Goal: Communication & Community: Answer question/provide support

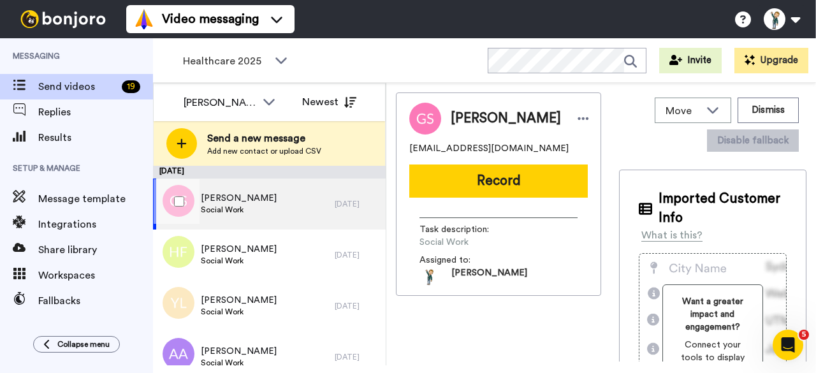
click at [277, 202] on div "Georgina Smith Social Work" at bounding box center [244, 203] width 182 height 51
click at [242, 208] on span "Social Work" at bounding box center [239, 210] width 76 height 10
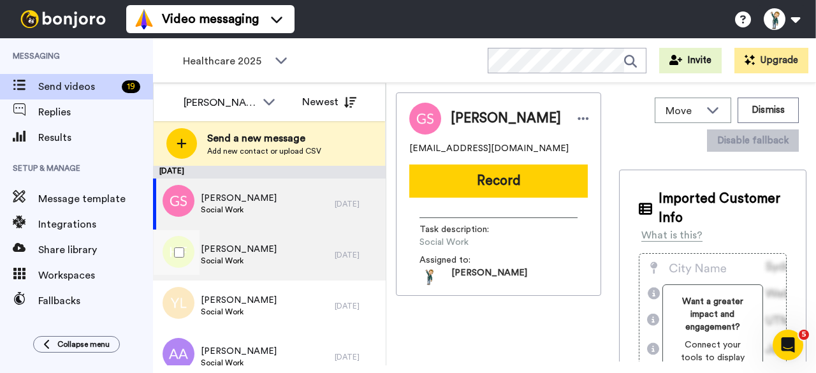
click at [236, 242] on div "Hazel Fuller Social Work" at bounding box center [244, 254] width 182 height 51
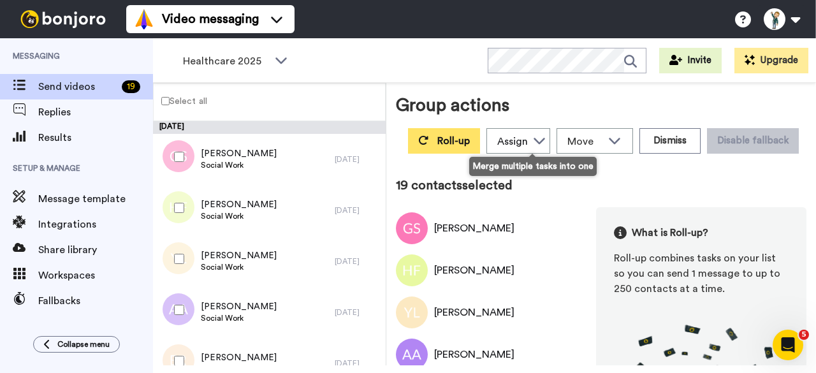
click at [480, 134] on button "Roll-up" at bounding box center [444, 140] width 72 height 25
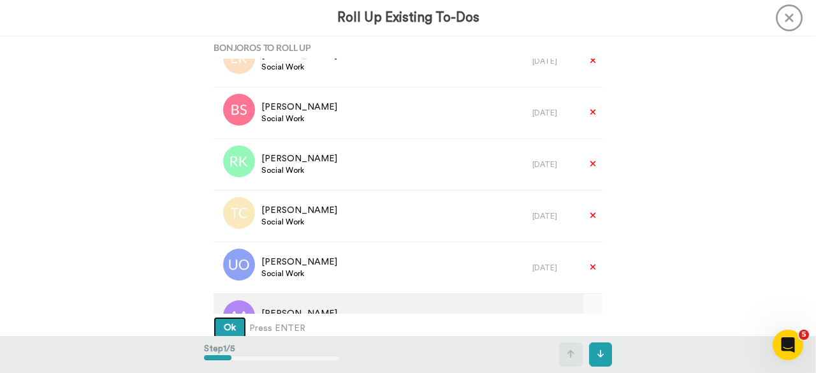
scroll to position [127, 0]
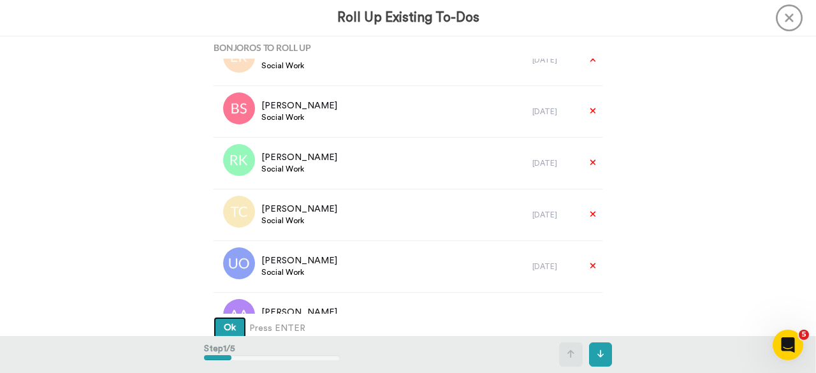
click at [215, 330] on button "Ok" at bounding box center [230, 328] width 33 height 23
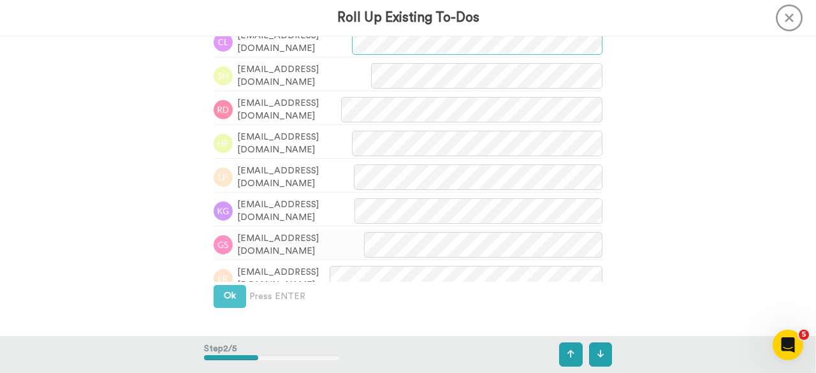
scroll to position [402, 0]
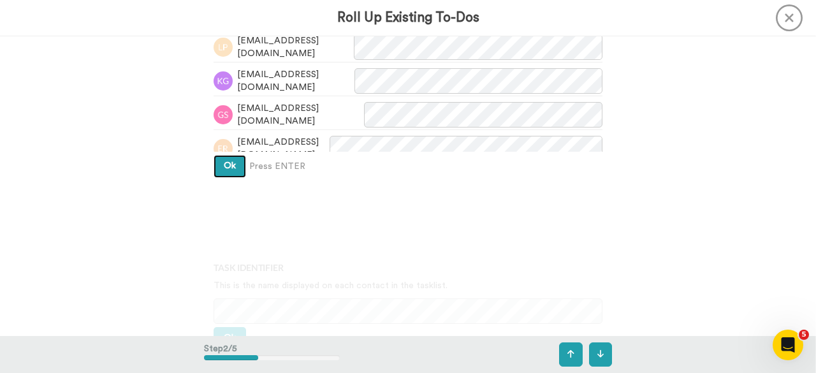
click at [229, 171] on button "Ok" at bounding box center [230, 166] width 33 height 23
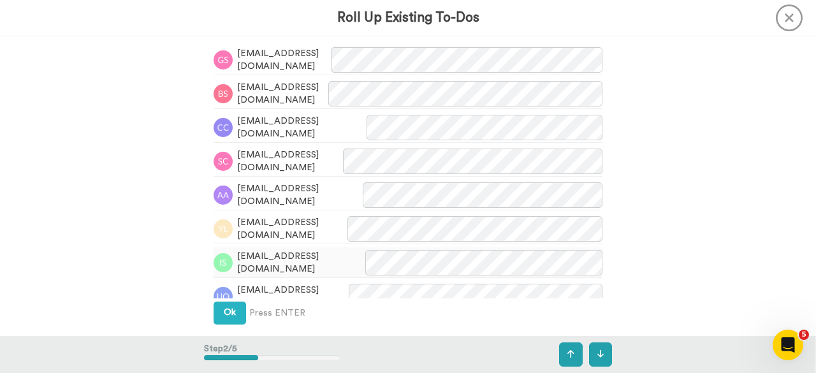
scroll to position [387, 0]
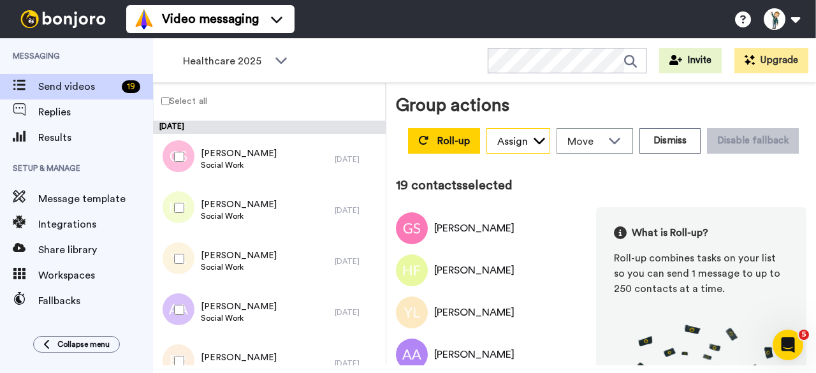
click at [546, 142] on icon at bounding box center [539, 140] width 13 height 13
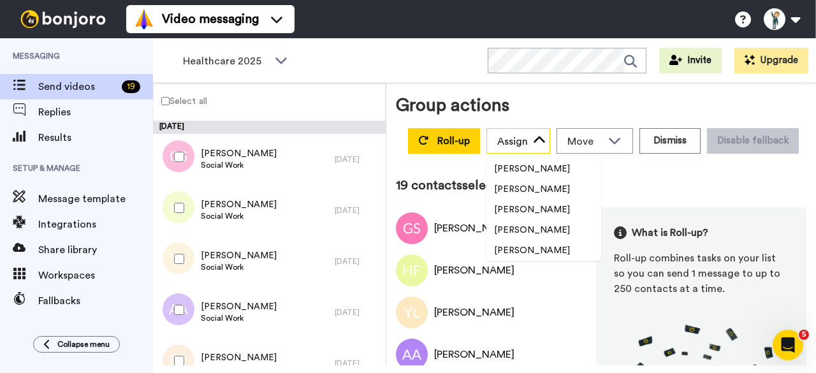
click at [546, 142] on icon at bounding box center [539, 140] width 13 height 13
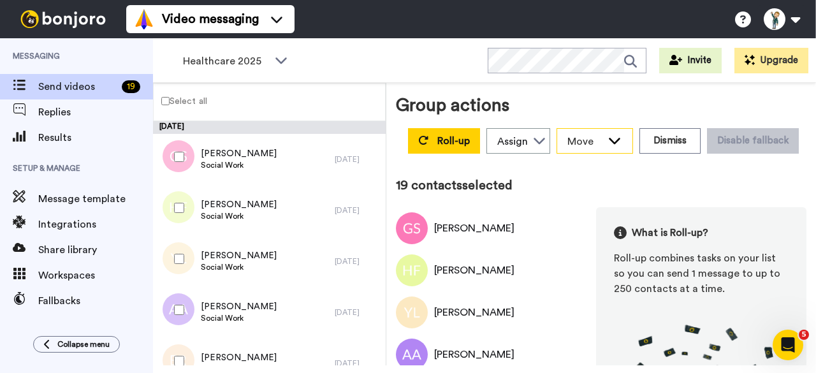
click at [622, 141] on icon at bounding box center [614, 140] width 15 height 13
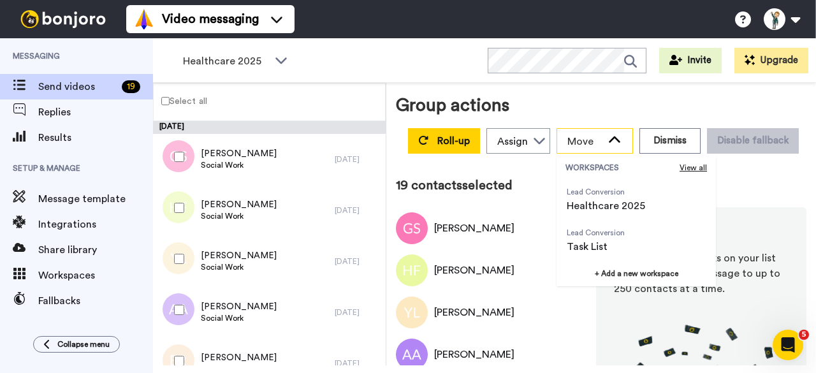
click at [622, 141] on icon at bounding box center [614, 140] width 15 height 13
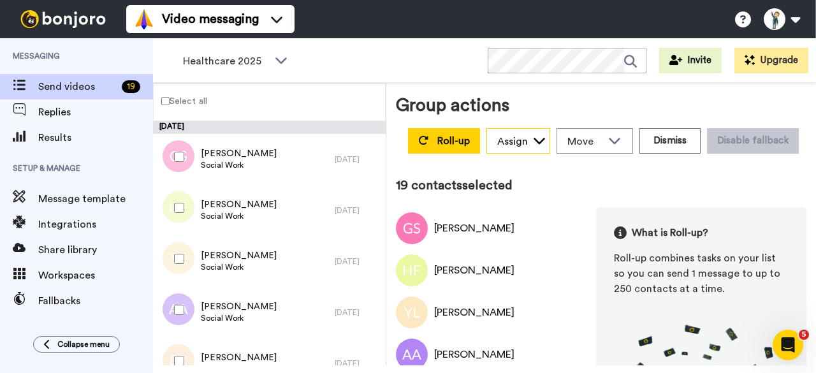
click at [546, 137] on icon at bounding box center [539, 140] width 13 height 13
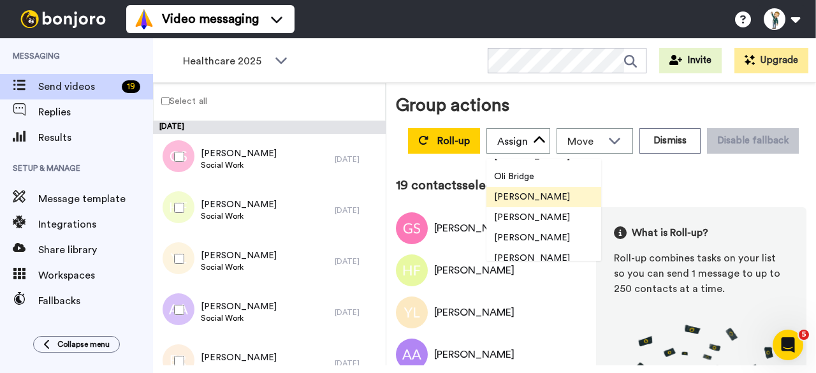
scroll to position [1300, 0]
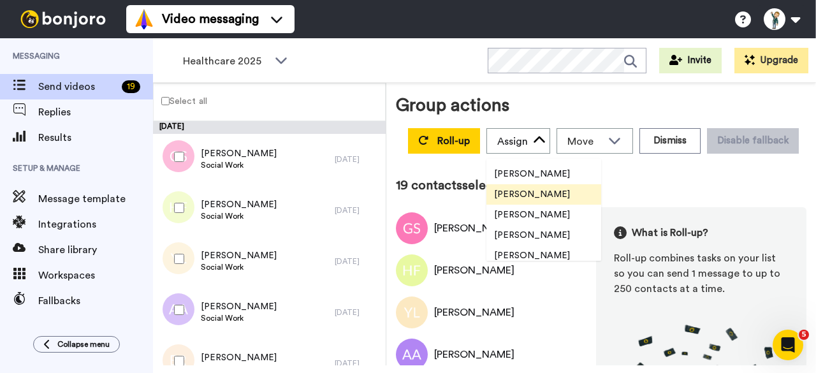
click at [577, 194] on span "[PERSON_NAME]" at bounding box center [531, 194] width 91 height 13
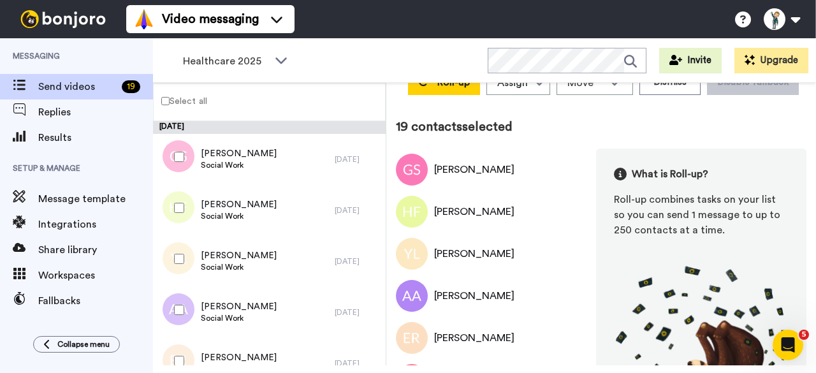
scroll to position [0, 0]
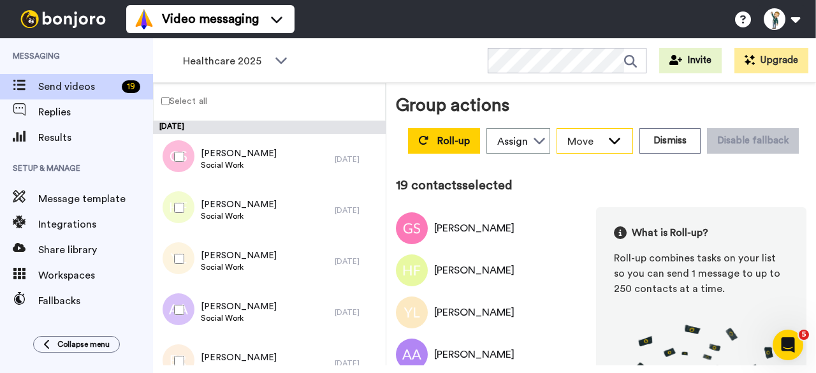
click at [622, 143] on icon at bounding box center [614, 140] width 15 height 13
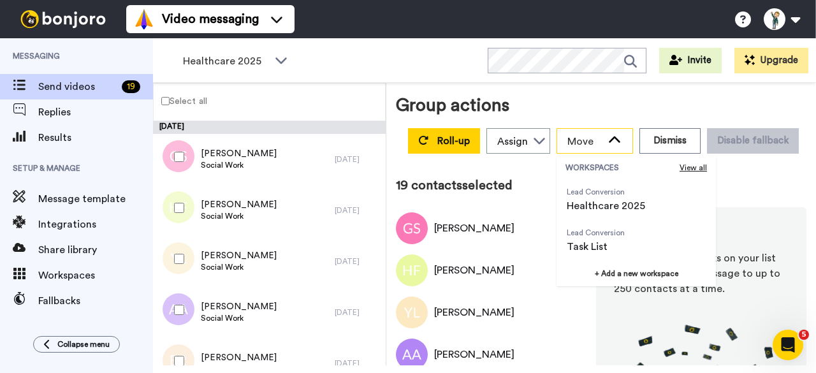
click at [622, 143] on icon at bounding box center [614, 140] width 15 height 13
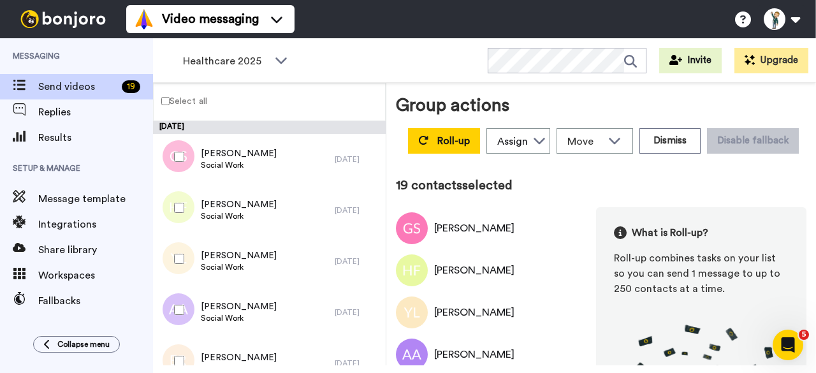
click at [529, 159] on div "Roll-up Assign Sandra Roper Cara Marie Burgess Joseph Adonu Teresa Bennett Dr P…" at bounding box center [603, 141] width 406 height 36
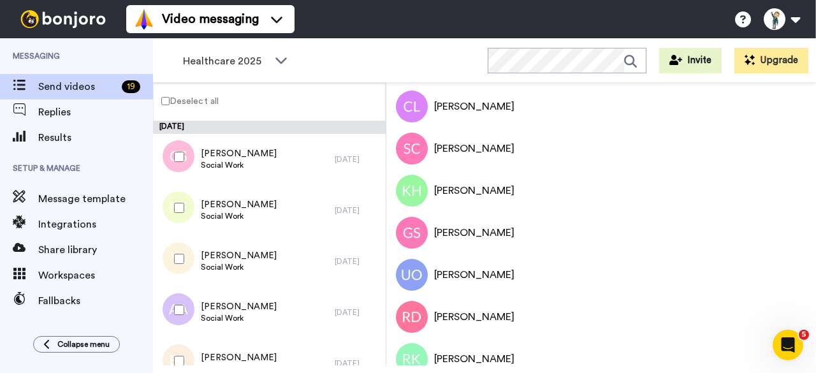
scroll to position [669, 0]
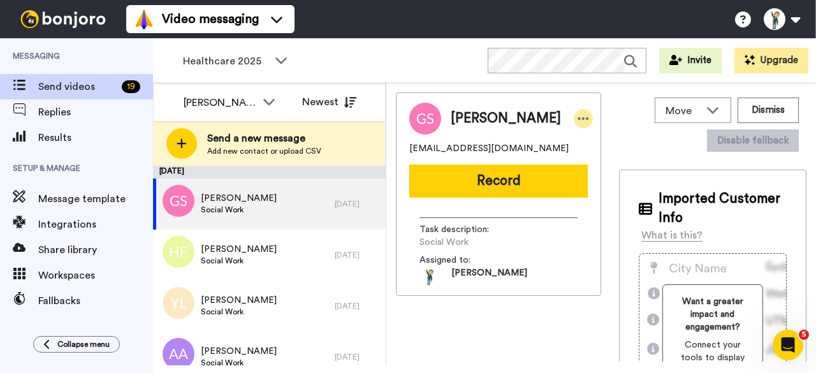
click at [577, 119] on icon at bounding box center [582, 118] width 11 height 13
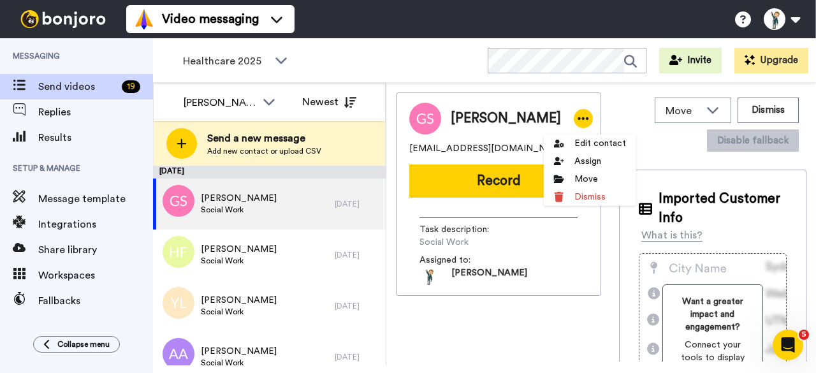
click at [619, 111] on div "Move WORKSPACES View all Lead Conversion Healthcare 2025 Lead Conversion Task L…" at bounding box center [712, 124] width 187 height 64
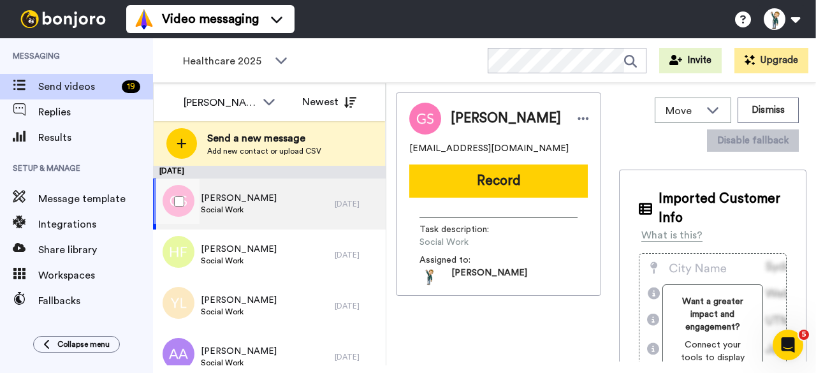
click at [194, 193] on div at bounding box center [177, 201] width 46 height 45
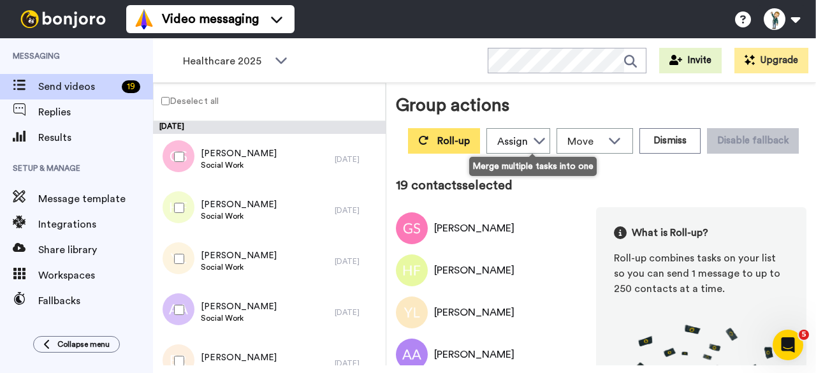
click at [470, 138] on span "Roll-up" at bounding box center [453, 141] width 33 height 10
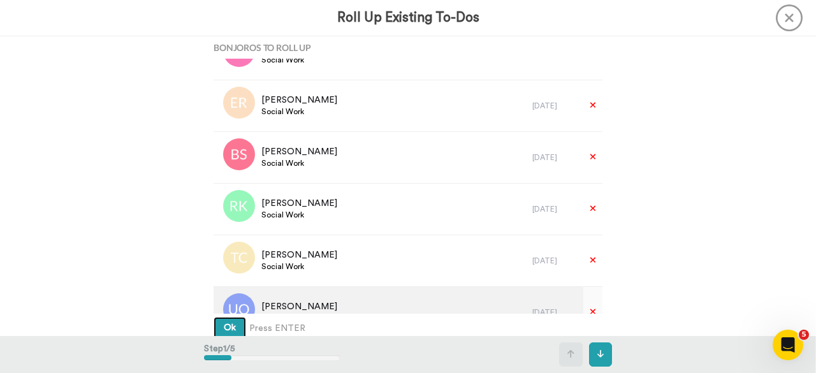
scroll to position [127, 0]
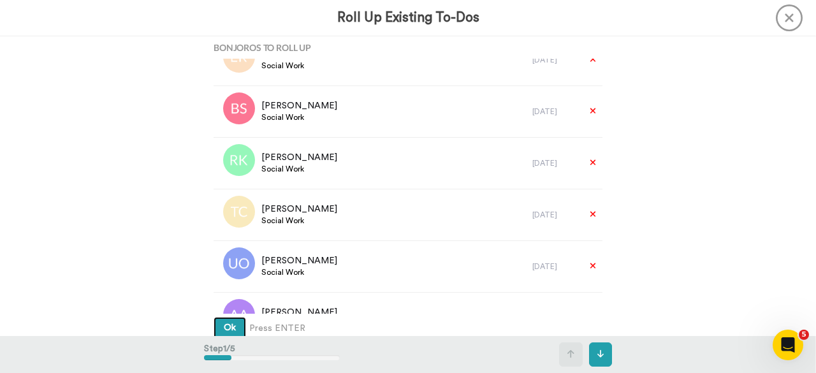
click at [228, 324] on span "Ok" at bounding box center [230, 327] width 12 height 9
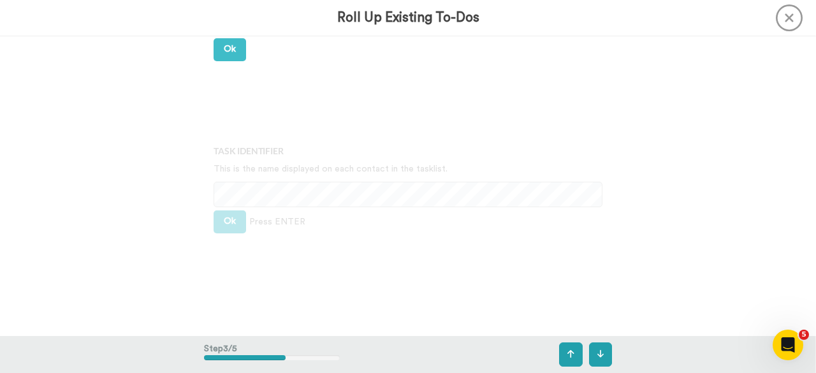
scroll to position [720, 0]
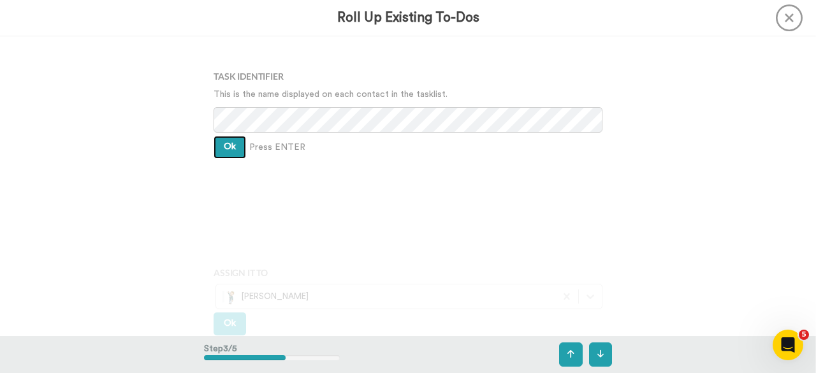
click at [229, 151] on span "Ok" at bounding box center [230, 146] width 12 height 9
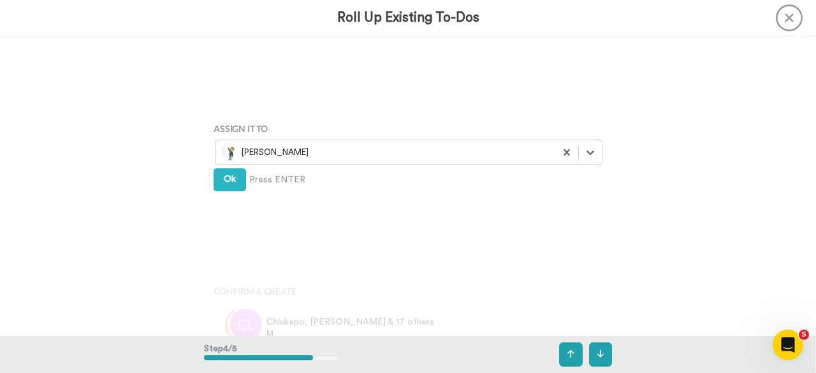
scroll to position [865, 0]
click at [233, 182] on button "Ok" at bounding box center [230, 179] width 33 height 23
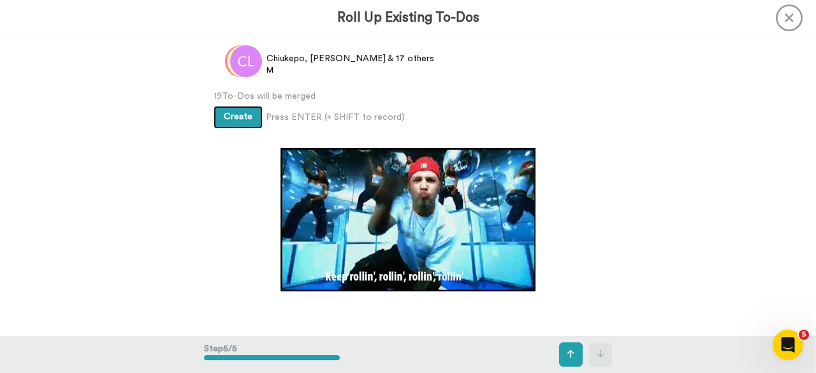
scroll to position [1128, 0]
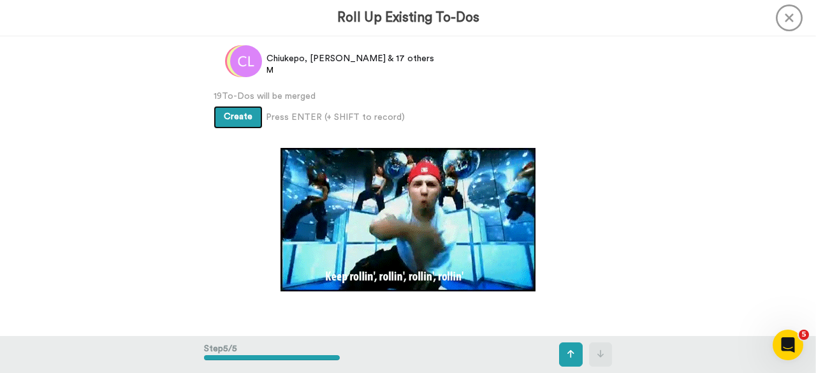
click at [236, 113] on span "Create" at bounding box center [238, 116] width 29 height 9
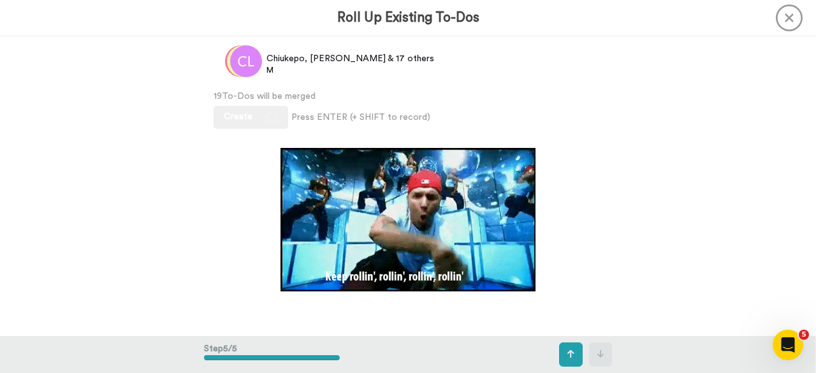
scroll to position [994, 0]
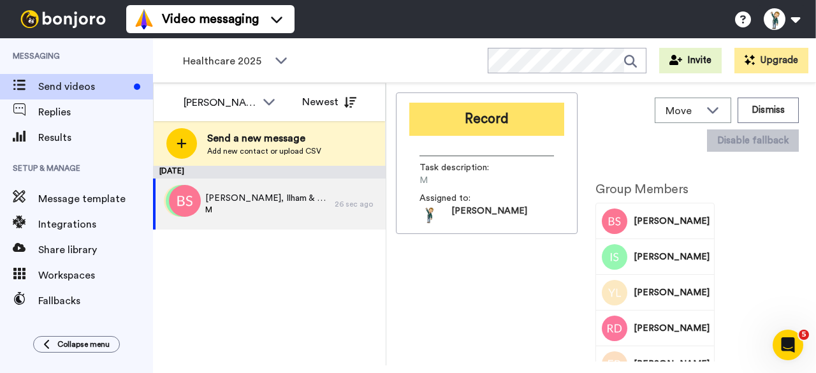
click at [483, 126] on button "Record" at bounding box center [486, 119] width 155 height 33
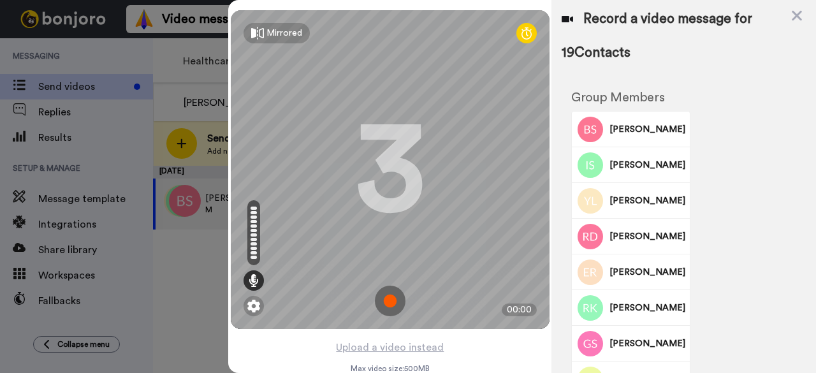
click at [384, 303] on img at bounding box center [390, 301] width 31 height 31
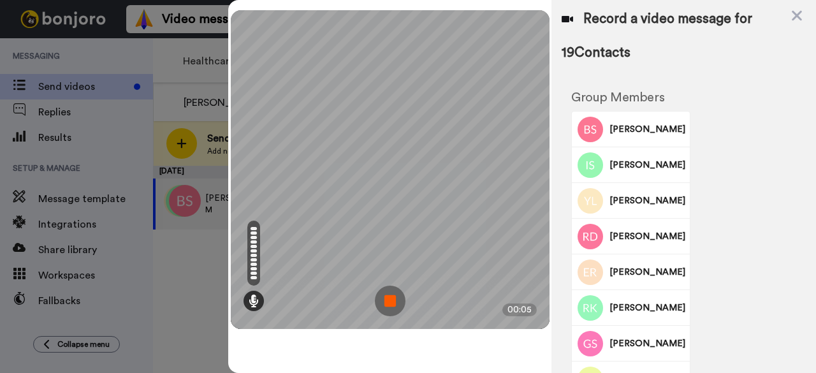
click at [386, 298] on img at bounding box center [390, 301] width 31 height 31
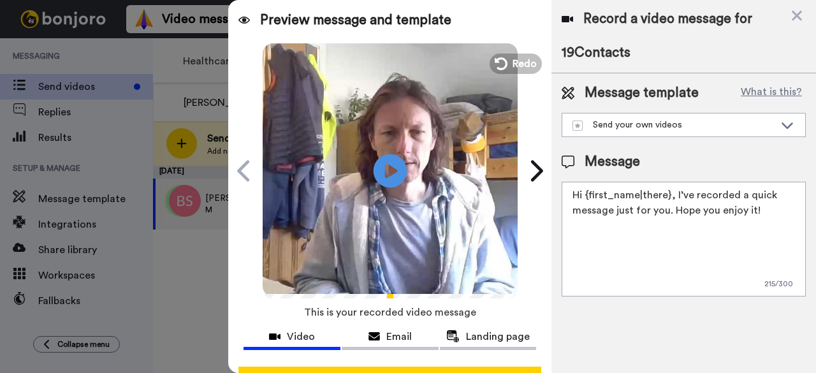
click at [391, 171] on icon "Play/Pause" at bounding box center [391, 170] width 34 height 61
click at [500, 63] on icon at bounding box center [500, 64] width 14 height 14
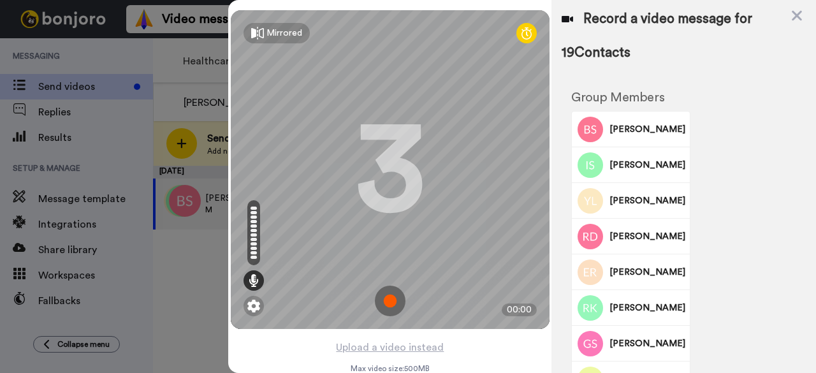
click at [381, 303] on img at bounding box center [390, 301] width 31 height 31
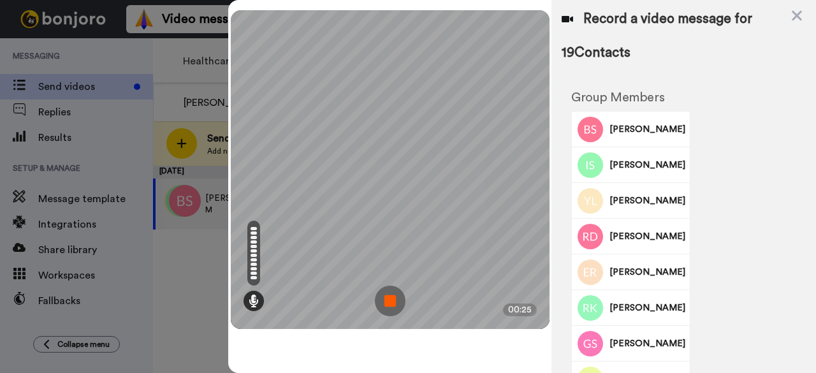
click at [391, 304] on img at bounding box center [390, 301] width 31 height 31
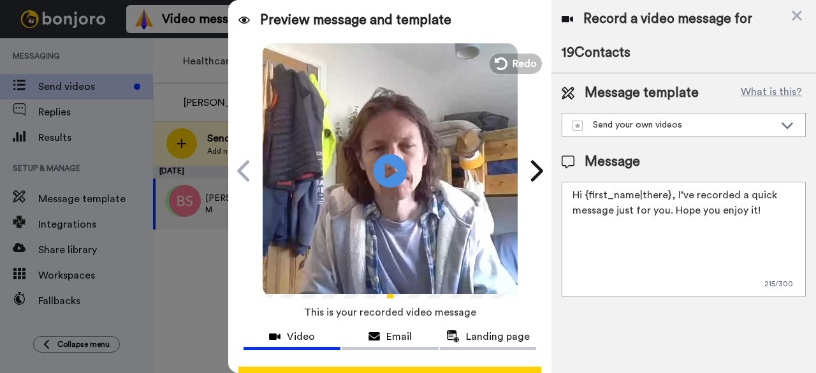
click at [376, 179] on icon at bounding box center [391, 171] width 34 height 34
click at [502, 67] on icon at bounding box center [500, 64] width 14 height 14
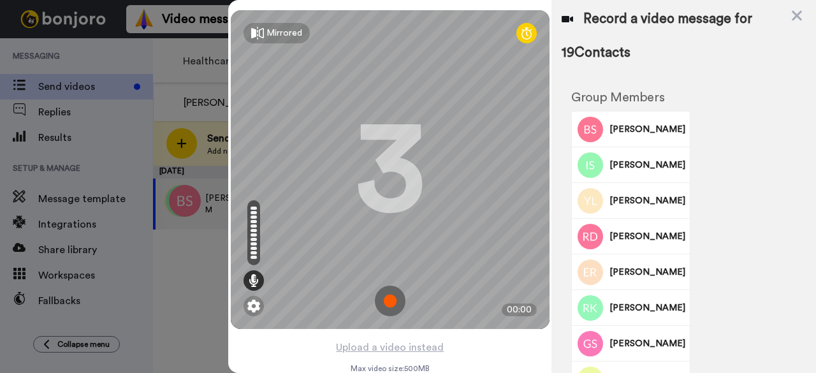
click at [377, 303] on img at bounding box center [390, 301] width 31 height 31
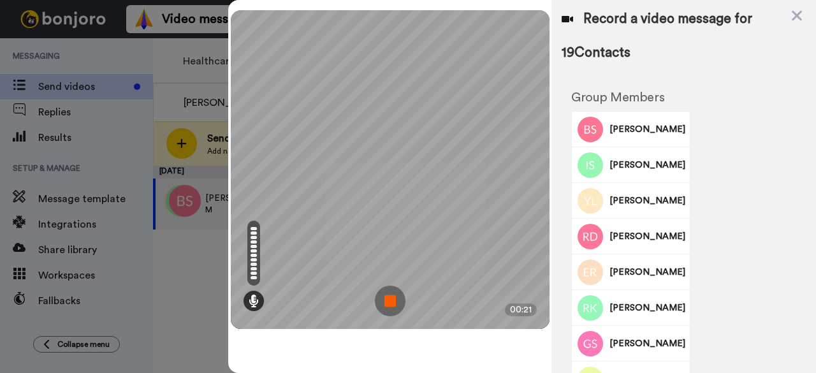
click at [392, 305] on img at bounding box center [390, 301] width 31 height 31
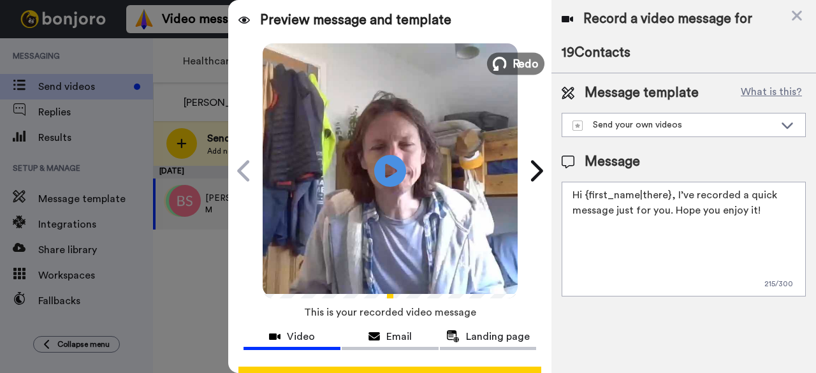
click at [501, 58] on icon at bounding box center [500, 64] width 14 height 14
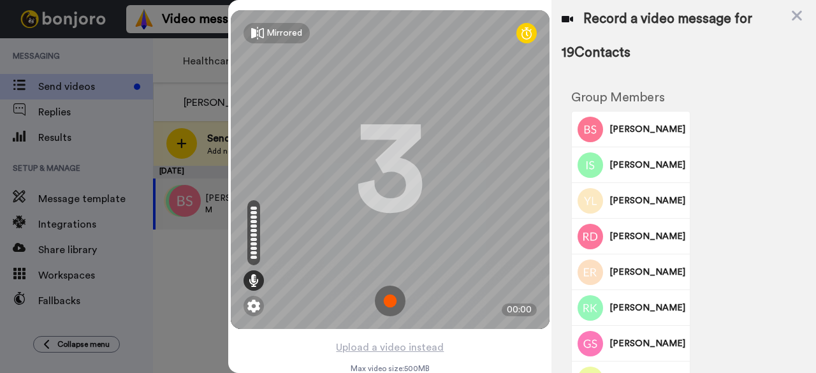
click at [382, 295] on img at bounding box center [390, 301] width 31 height 31
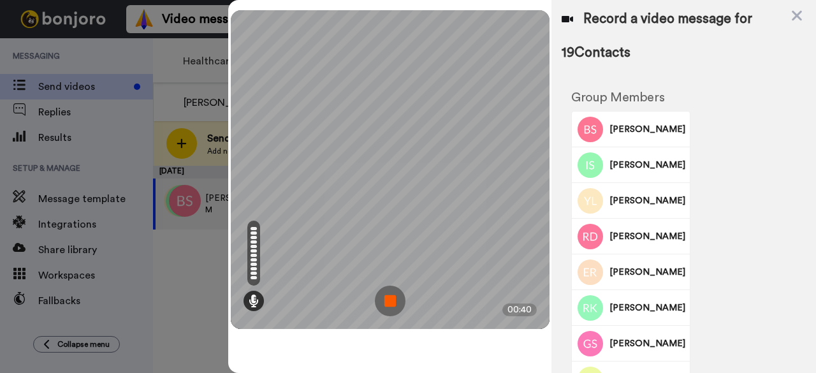
click at [381, 295] on img at bounding box center [390, 301] width 31 height 31
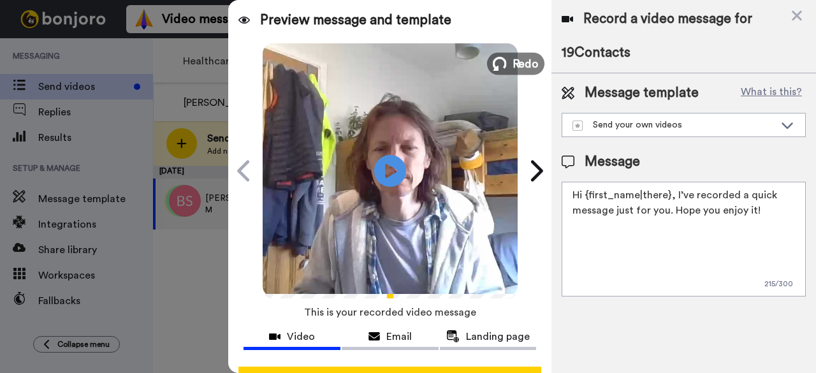
click at [498, 65] on icon at bounding box center [500, 64] width 14 height 14
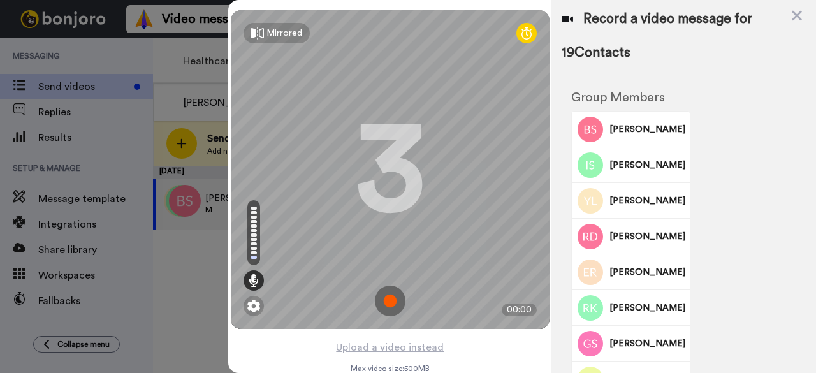
click at [394, 307] on img at bounding box center [390, 301] width 31 height 31
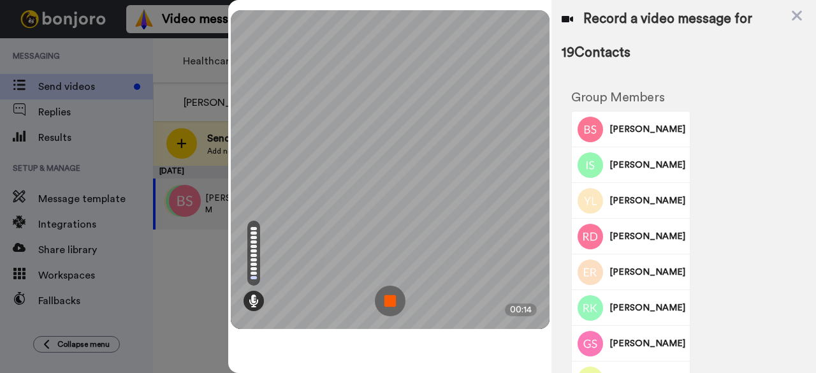
click at [394, 307] on img at bounding box center [390, 301] width 31 height 31
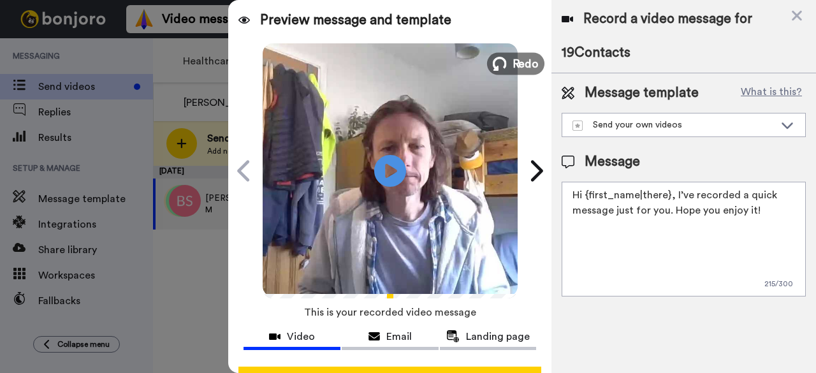
click at [498, 59] on icon at bounding box center [500, 64] width 14 height 14
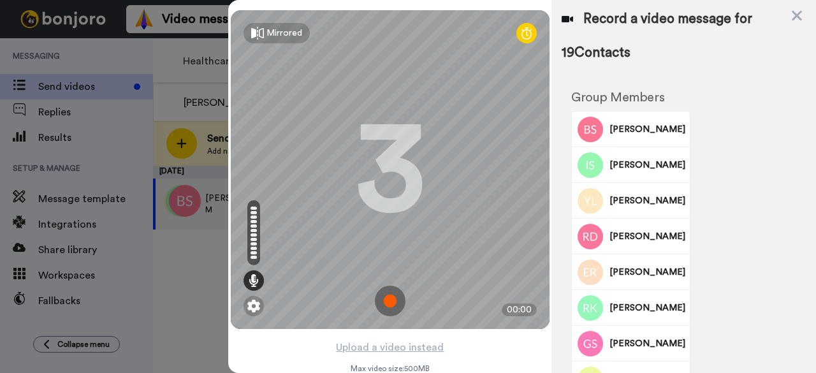
click at [390, 310] on img at bounding box center [390, 301] width 31 height 31
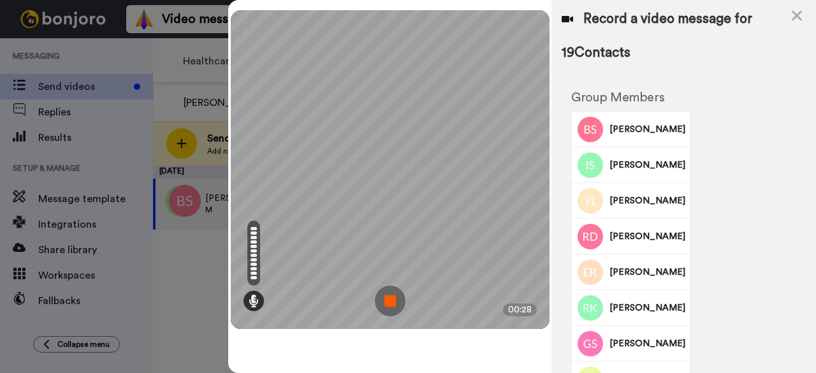
click at [380, 307] on img at bounding box center [390, 301] width 31 height 31
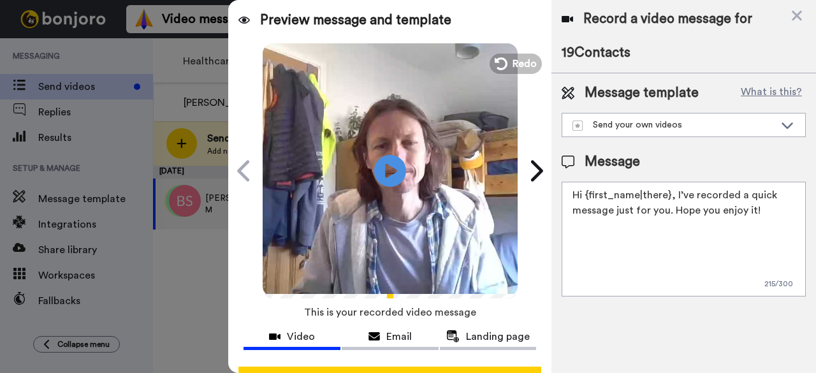
drag, startPoint x: 512, startPoint y: 59, endPoint x: 507, endPoint y: 83, distance: 24.6
click at [512, 60] on span "Redo" at bounding box center [524, 63] width 24 height 15
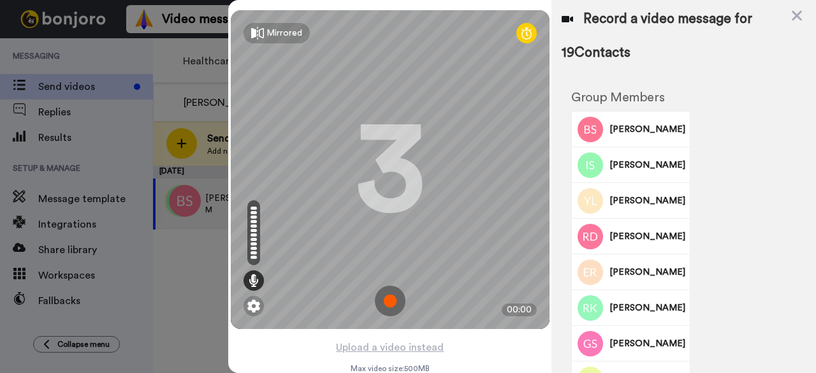
click at [381, 293] on img at bounding box center [390, 301] width 31 height 31
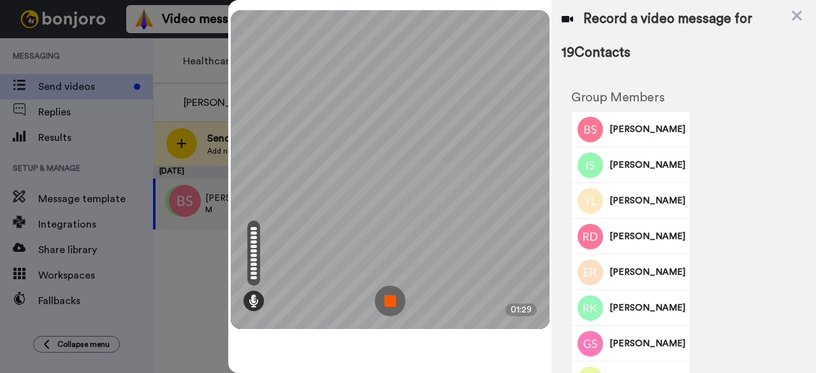
click at [382, 308] on img at bounding box center [390, 301] width 31 height 31
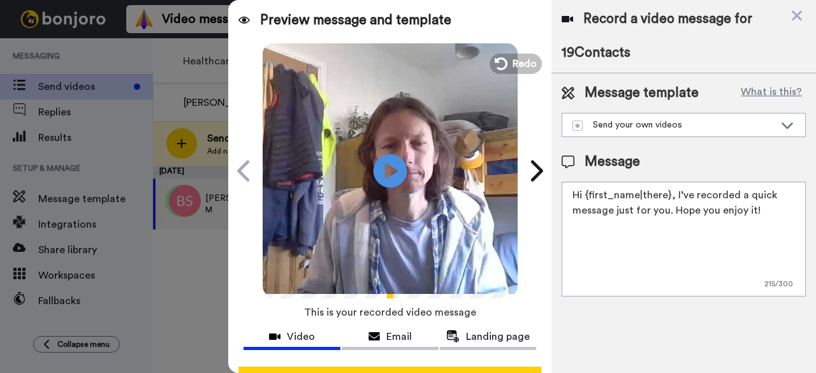
click at [384, 174] on icon "Play/Pause" at bounding box center [391, 170] width 34 height 61
click at [512, 62] on span "Redo" at bounding box center [525, 63] width 27 height 17
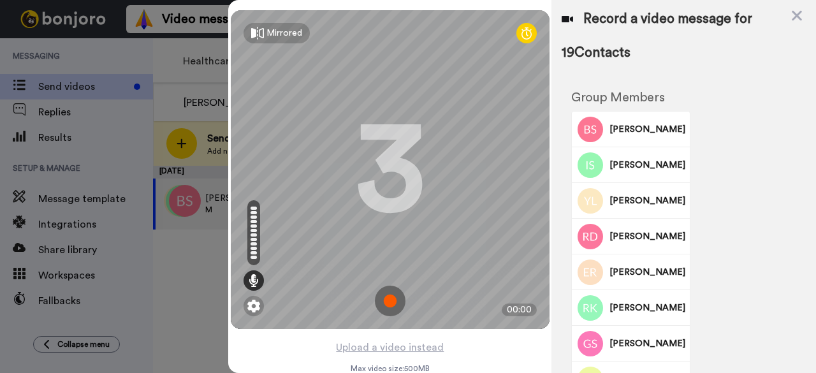
click at [382, 291] on img at bounding box center [390, 301] width 31 height 31
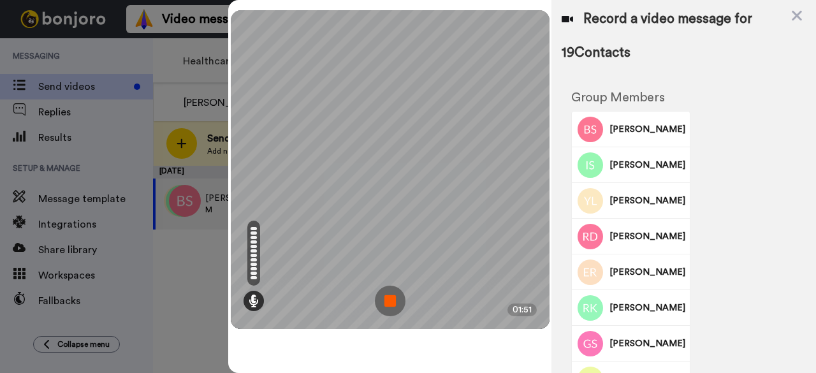
click at [388, 286] on img at bounding box center [390, 301] width 31 height 31
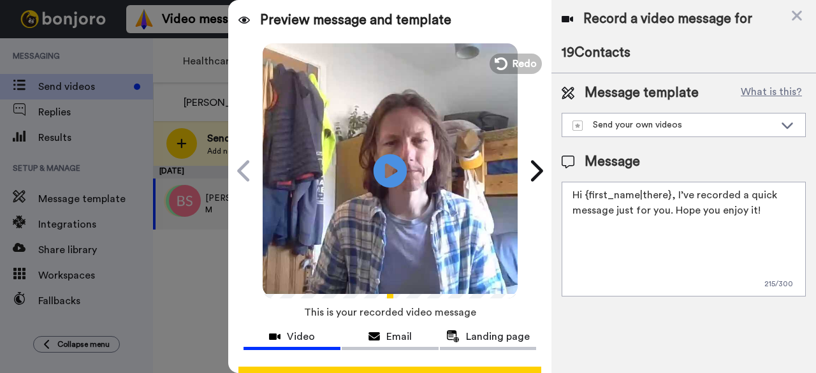
click at [379, 178] on icon at bounding box center [391, 171] width 34 height 34
drag, startPoint x: 584, startPoint y: 193, endPoint x: 668, endPoint y: 194, distance: 83.5
click at [668, 194] on textarea "Hi {first_name|there}, I’ve recorded a quick message just for you. Hope you enj…" at bounding box center [684, 239] width 244 height 115
drag, startPoint x: 590, startPoint y: 194, endPoint x: 757, endPoint y: 209, distance: 168.3
click at [757, 209] on textarea "Hi, I’ve recorded a quick message just for you. Hope you enjoy it!" at bounding box center [684, 239] width 244 height 115
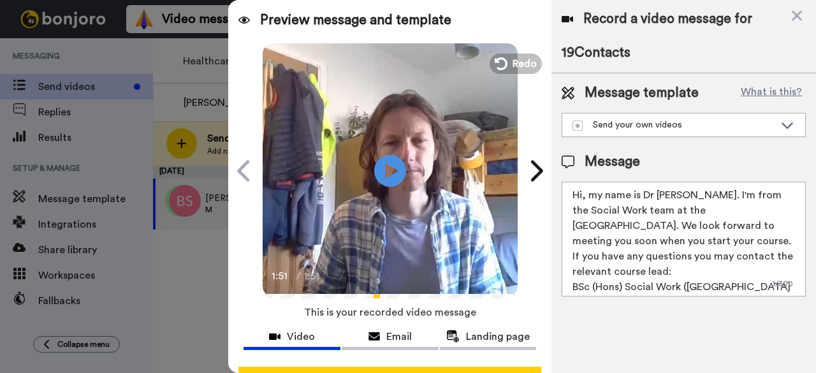
drag, startPoint x: 666, startPoint y: 210, endPoint x: 630, endPoint y: 222, distance: 37.7
click at [631, 224] on textarea "Hi, my name is Dr Matt Ellis. I'm from the Social Work team at the University o…" at bounding box center [684, 239] width 244 height 115
click at [695, 208] on textarea "Hi, my name is Dr Matt Ellis. I'm from the Social Work team at UoB. We look for…" at bounding box center [684, 239] width 244 height 115
drag, startPoint x: 656, startPoint y: 224, endPoint x: 778, endPoint y: 222, distance: 121.1
click at [778, 222] on textarea "Hi, my name is Dr Matt Ellis. I'm from the Social Work team at UoB. We look for…" at bounding box center [684, 239] width 244 height 115
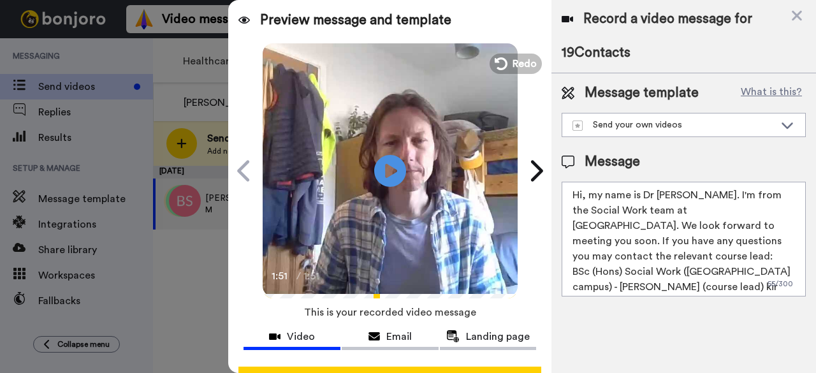
drag, startPoint x: 622, startPoint y: 224, endPoint x: 674, endPoint y: 224, distance: 52.3
click at [674, 224] on textarea "Hi, my name is Dr Matt Ellis. I'm from the Social Work team at UoB. We look for…" at bounding box center [684, 239] width 244 height 115
drag, startPoint x: 687, startPoint y: 225, endPoint x: 630, endPoint y: 240, distance: 59.4
click at [609, 242] on textarea "Hi, my name is Dr Matt Ellis. I'm from the Social Work team at UoB. We look for…" at bounding box center [684, 239] width 244 height 115
click at [591, 241] on textarea "Hi, my name is Dr Matt Ellis. I'm from the Social Work team at UoB. We look for…" at bounding box center [684, 239] width 244 height 115
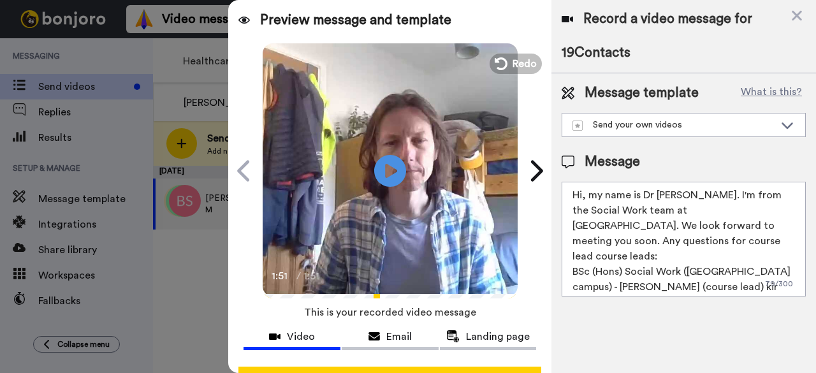
drag, startPoint x: 593, startPoint y: 257, endPoint x: 686, endPoint y: 259, distance: 93.1
click at [686, 259] on textarea "Hi, my name is Dr Matt Ellis. I'm from the Social Work team at UoB. We look for…" at bounding box center [684, 239] width 244 height 115
click at [658, 252] on textarea "Hi, my name is Dr Matt Ellis. I'm from the Social Work team at UoB. We look for…" at bounding box center [684, 239] width 244 height 115
click at [593, 254] on textarea "Hi, my name is Dr Matt Ellis. I'm from the Social Work team at UoB. We look for…" at bounding box center [684, 239] width 244 height 115
drag, startPoint x: 756, startPoint y: 253, endPoint x: 748, endPoint y: 268, distance: 16.5
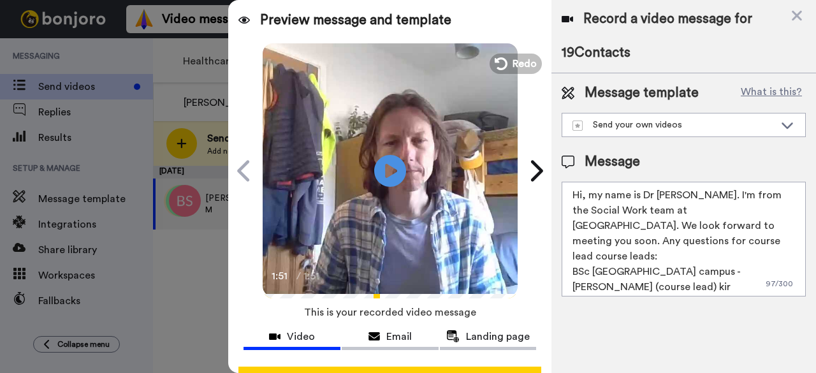
click at [748, 268] on textarea "Hi, my name is Dr Matt Ellis. I'm from the Social Work team at UoB. We look for…" at bounding box center [684, 239] width 244 height 115
drag, startPoint x: 639, startPoint y: 259, endPoint x: 681, endPoint y: 254, distance: 43.0
click at [681, 254] on textarea "Hi, my name is Dr Matt Ellis. I'm from the Social Work team at UoB. We look for…" at bounding box center [684, 239] width 244 height 115
click at [656, 272] on textarea "Hi, my name is Dr Matt Ellis. I'm from the Social Work team at UoB. We look for…" at bounding box center [684, 239] width 244 height 115
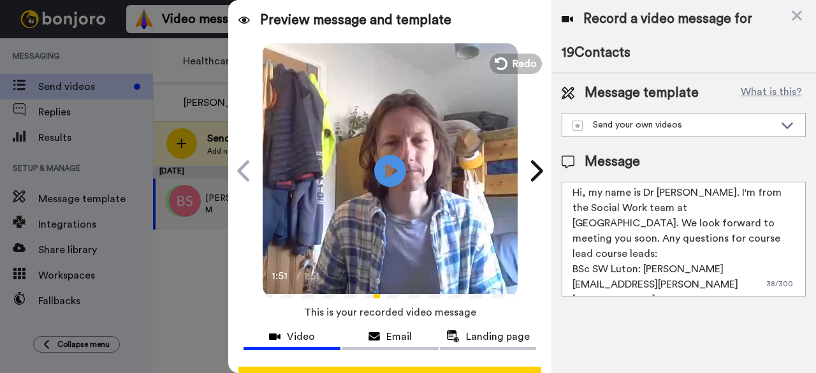
scroll to position [3, 0]
click at [649, 248] on textarea "Hi, my name is Dr Matt Ellis. I'm from the Social Work team at UoB. We look for…" at bounding box center [684, 239] width 244 height 115
drag, startPoint x: 661, startPoint y: 222, endPoint x: 723, endPoint y: 226, distance: 61.9
click at [723, 226] on textarea "Hi, my name is Dr Matt Ellis. I'm from the Social Work team at UoB. We look for…" at bounding box center [684, 239] width 244 height 115
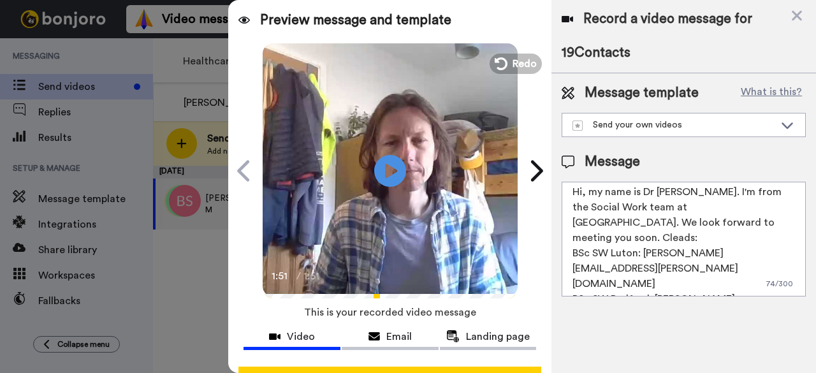
scroll to position [0, 0]
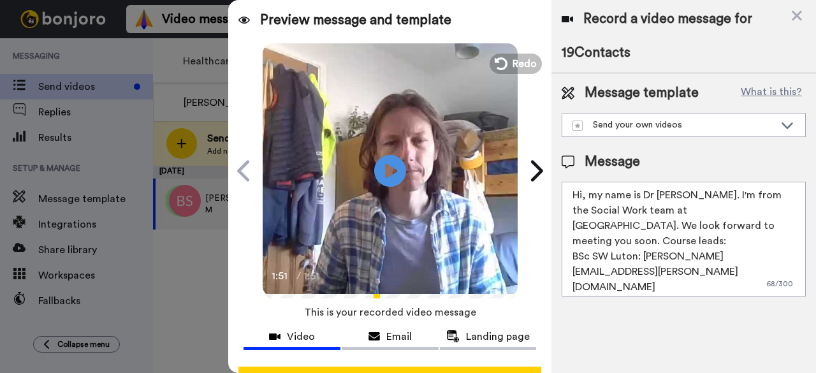
drag, startPoint x: 620, startPoint y: 226, endPoint x: 637, endPoint y: 226, distance: 16.6
click at [620, 226] on textarea "Hi, my name is Dr Matt Ellis. I'm from the Social Work team at UoB. We look for…" at bounding box center [684, 239] width 244 height 115
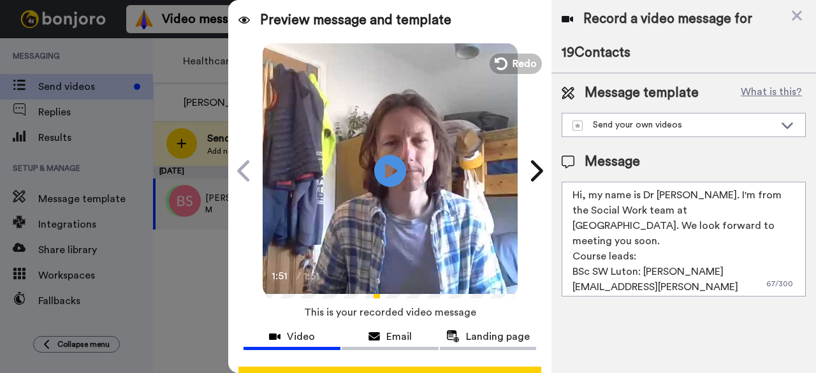
scroll to position [49, 0]
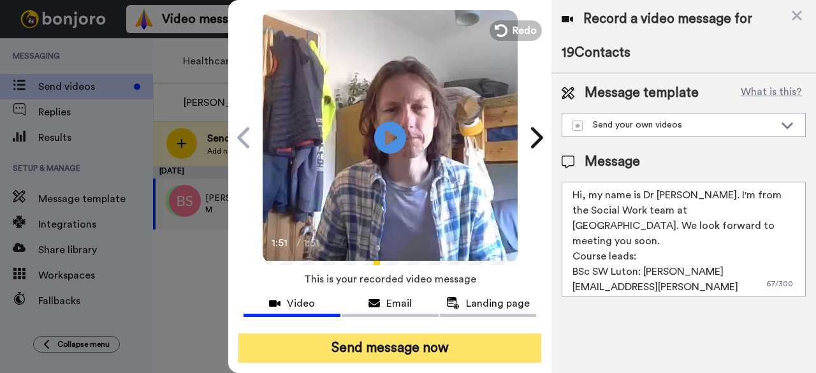
type textarea "Hi, my name is Dr Matt Ellis. I'm from the Social Work team at UoB. We look for…"
click at [467, 333] on button "Send message now" at bounding box center [389, 347] width 303 height 29
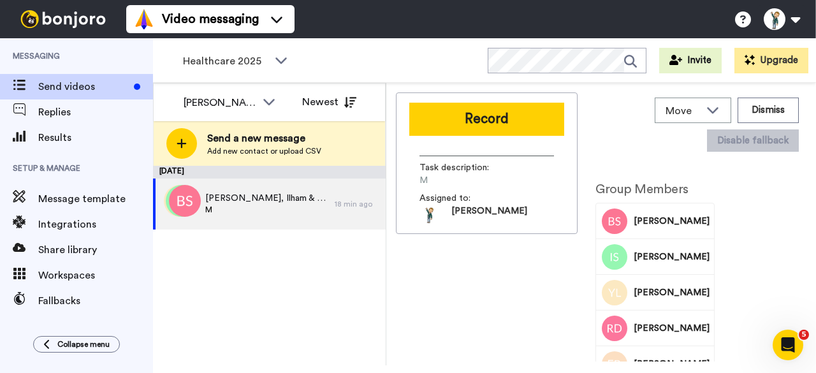
scroll to position [0, 0]
